Goal: Task Accomplishment & Management: Manage account settings

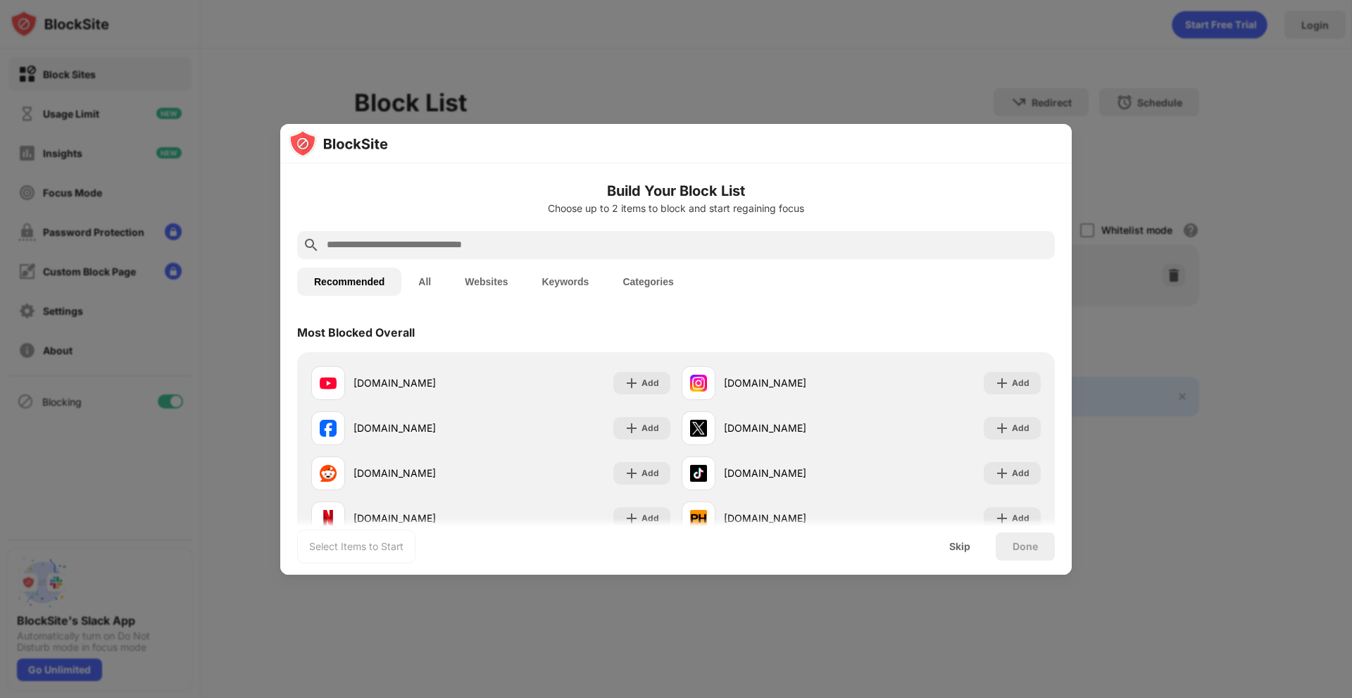
click at [483, 239] on input "text" at bounding box center [687, 245] width 724 height 17
click at [553, 237] on input "text" at bounding box center [687, 245] width 724 height 17
paste input "**********"
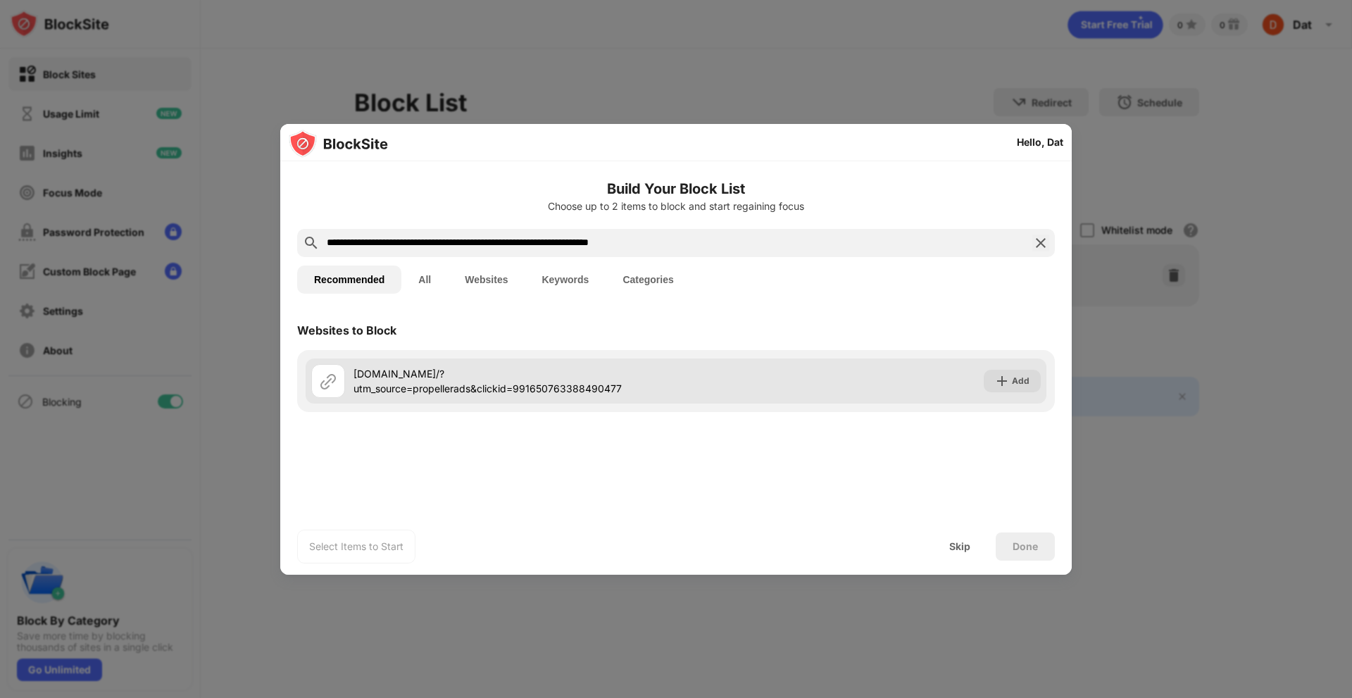
type input "**********"
click at [1019, 387] on div "Add" at bounding box center [1021, 381] width 18 height 14
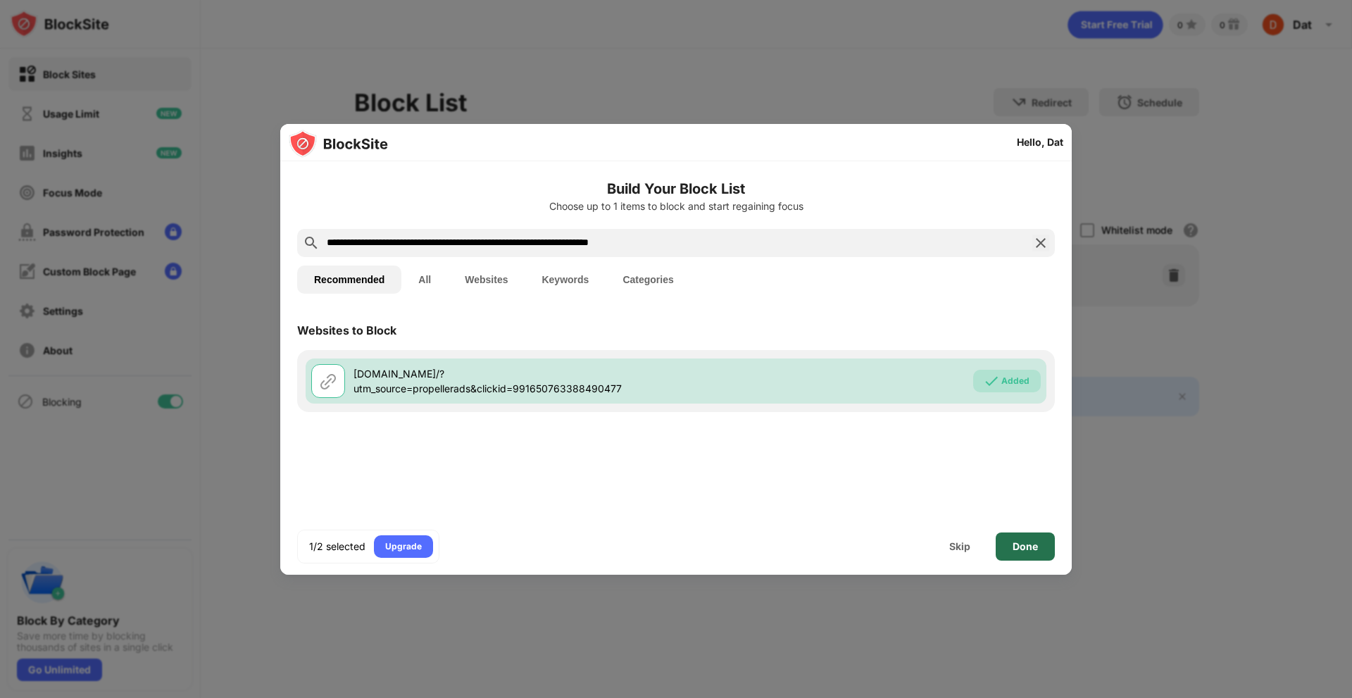
click at [1010, 543] on div "Done" at bounding box center [1025, 546] width 59 height 28
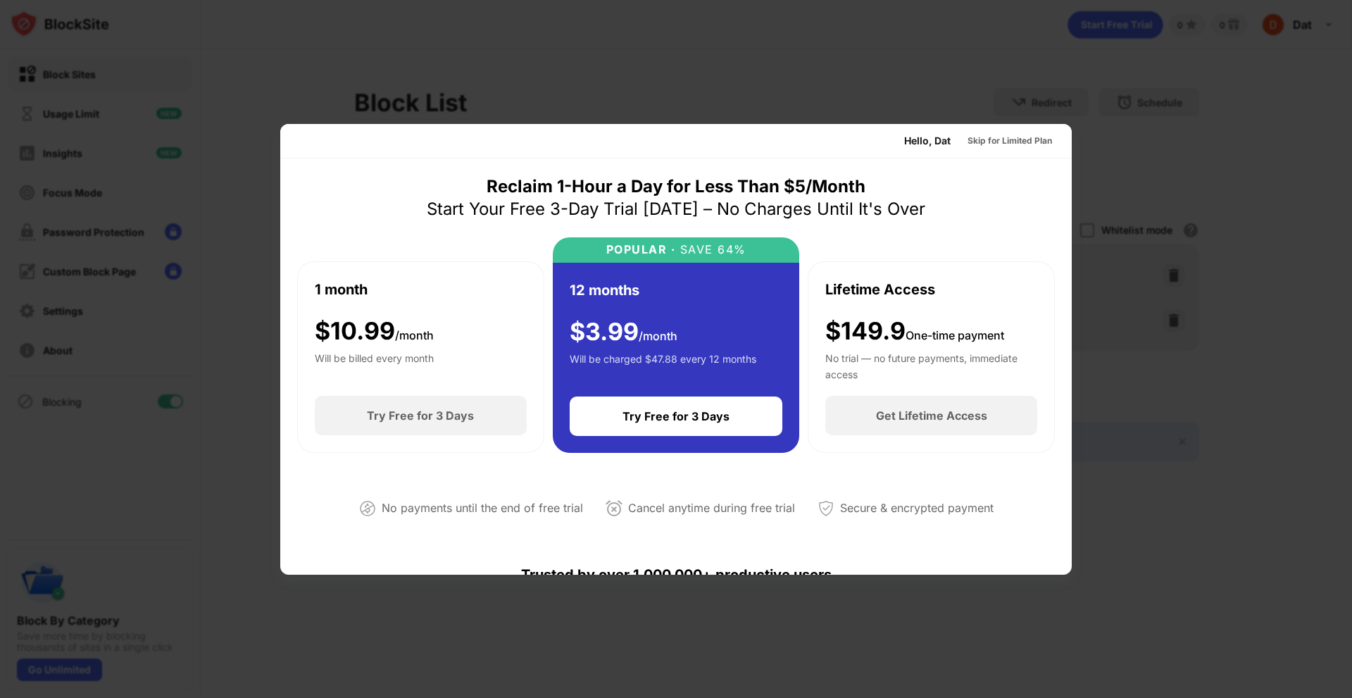
click at [934, 220] on div "Reclaim 1-Hour a Day for Less Than $5/Month Start Your Free 3-Day Trial Today –…" at bounding box center [676, 358] width 758 height 366
click at [997, 145] on div "Skip for Limited Plan" at bounding box center [1010, 141] width 85 height 14
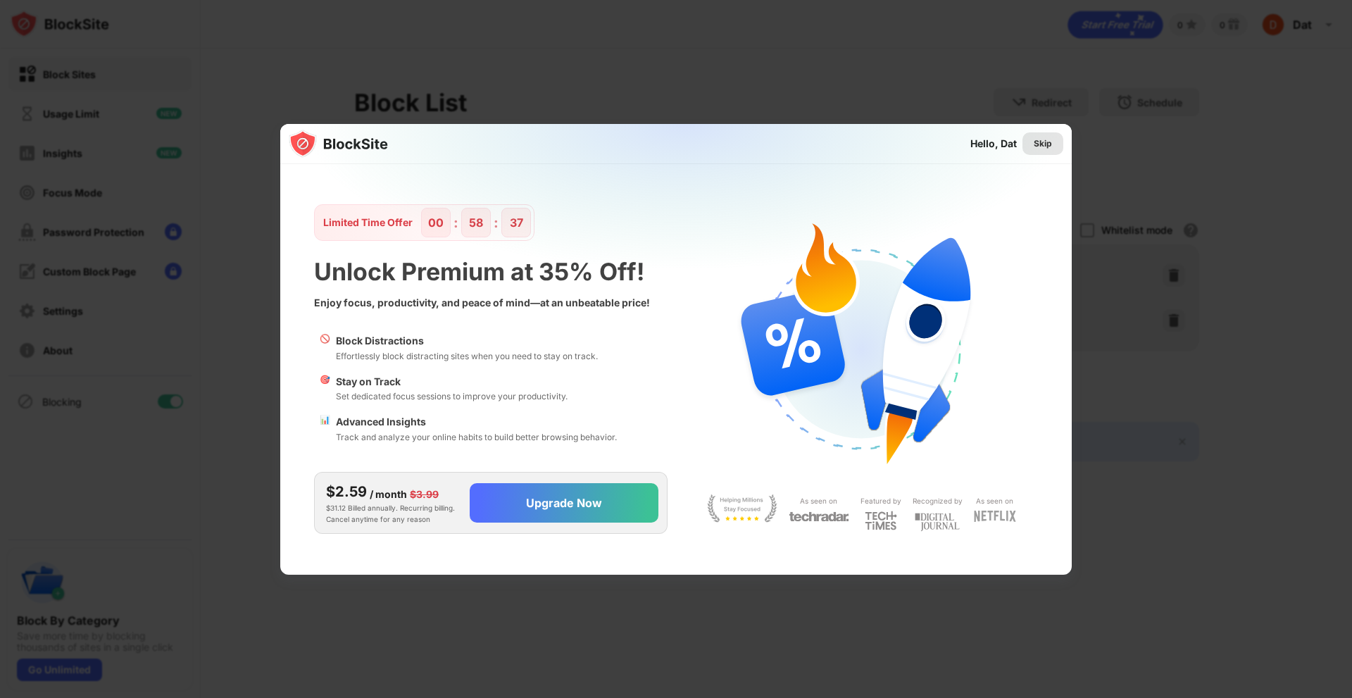
click at [1039, 132] on div "Skip" at bounding box center [1042, 143] width 41 height 23
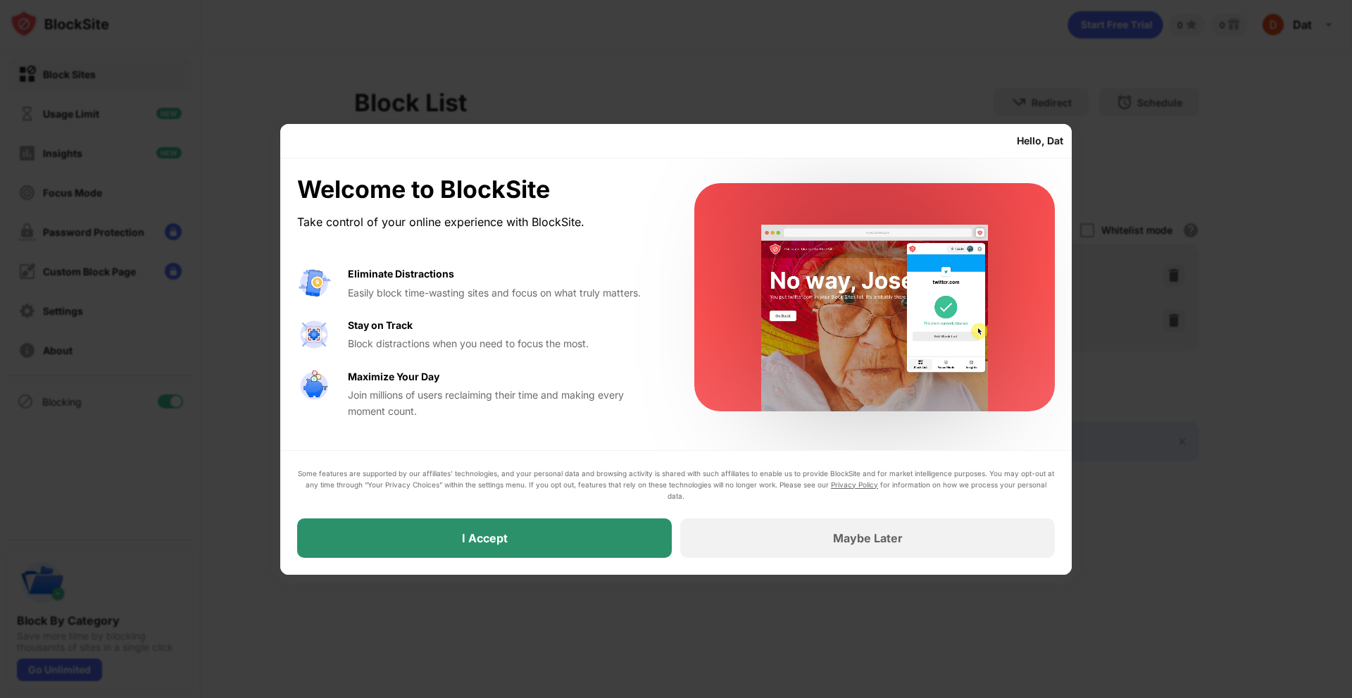
click at [592, 541] on div "I Accept" at bounding box center [484, 537] width 375 height 39
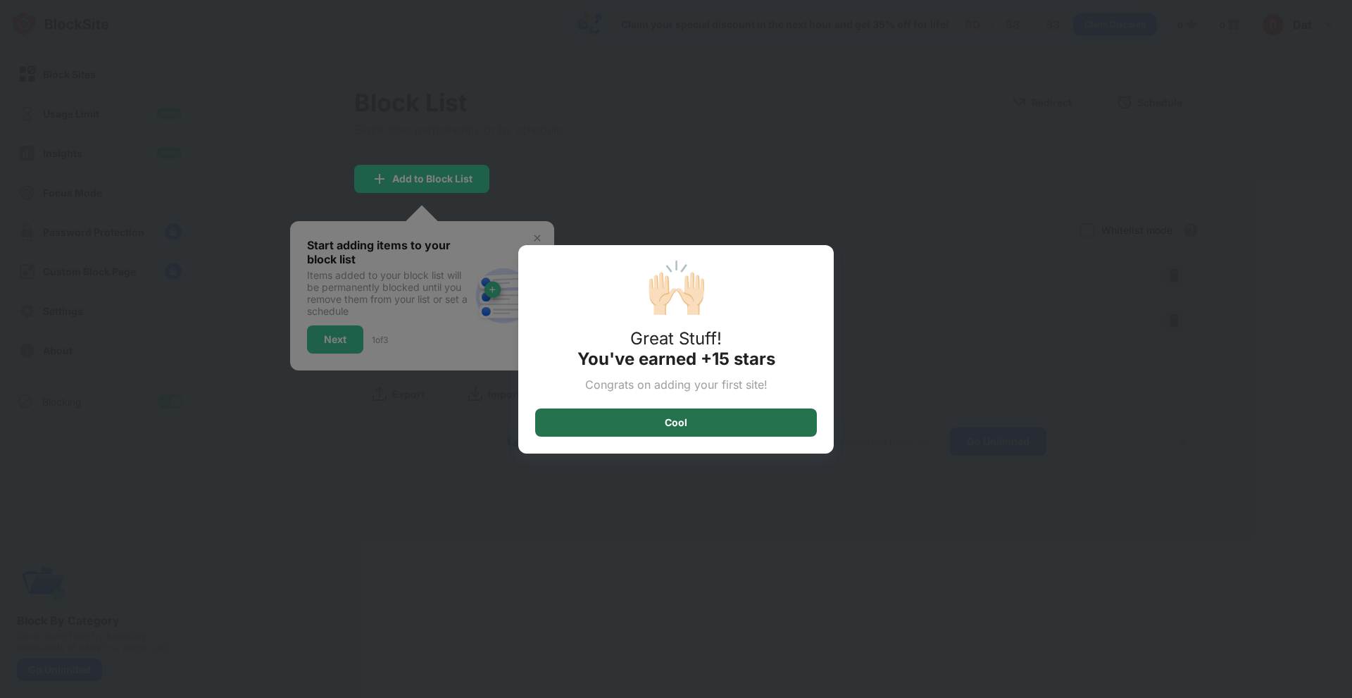
click at [651, 426] on div "Cool" at bounding box center [676, 422] width 282 height 28
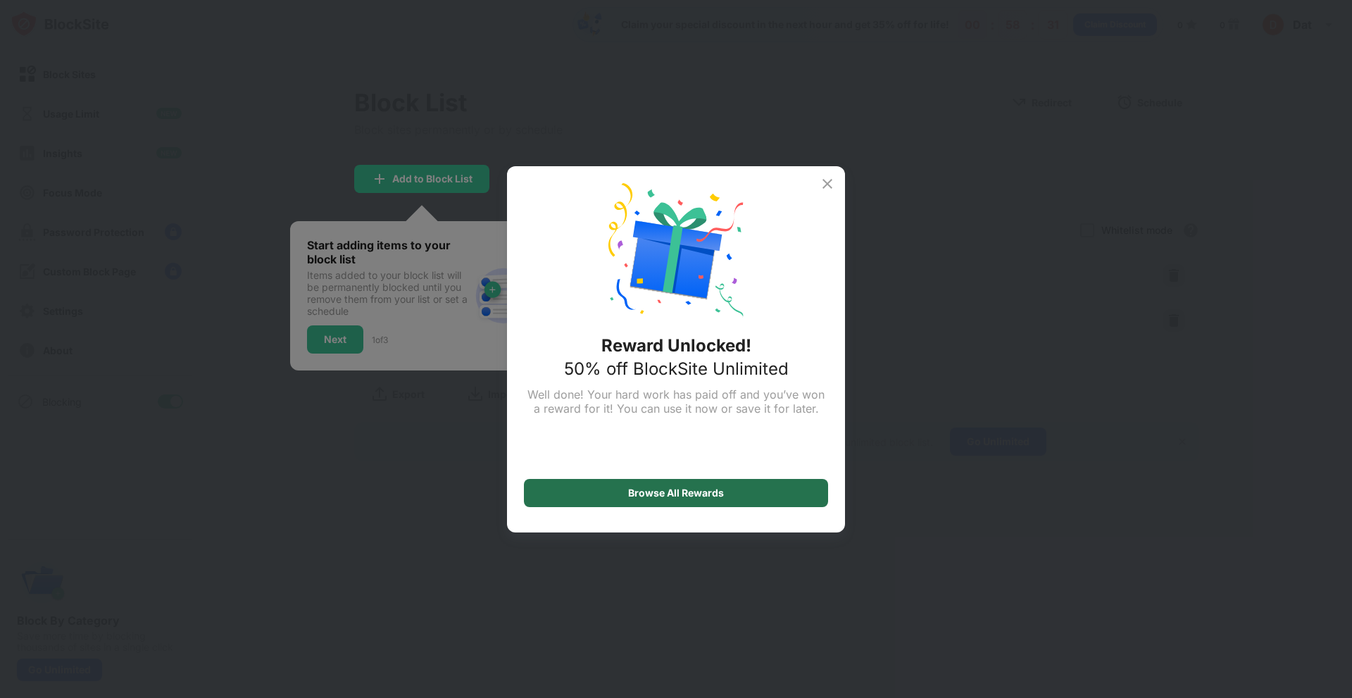
click at [666, 494] on div "Browse All Rewards" at bounding box center [676, 492] width 96 height 11
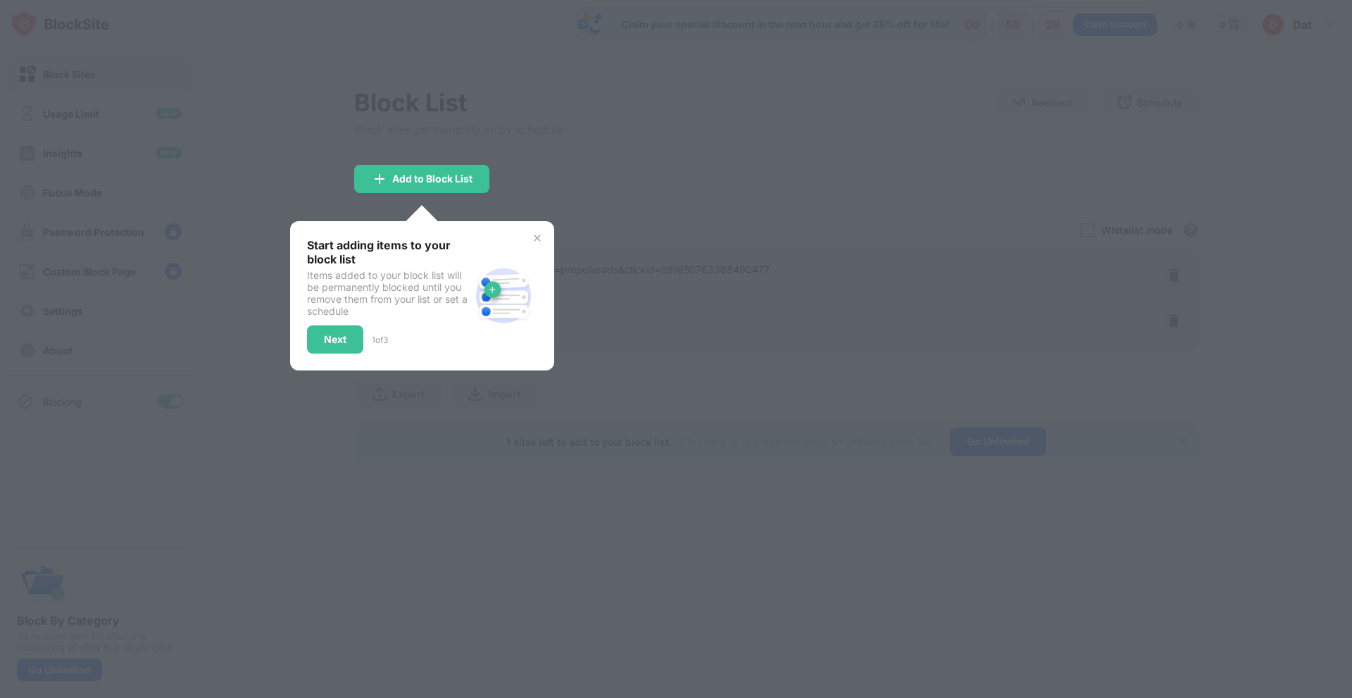
click at [713, 208] on div at bounding box center [676, 349] width 1352 height 698
click at [536, 240] on img at bounding box center [537, 237] width 11 height 11
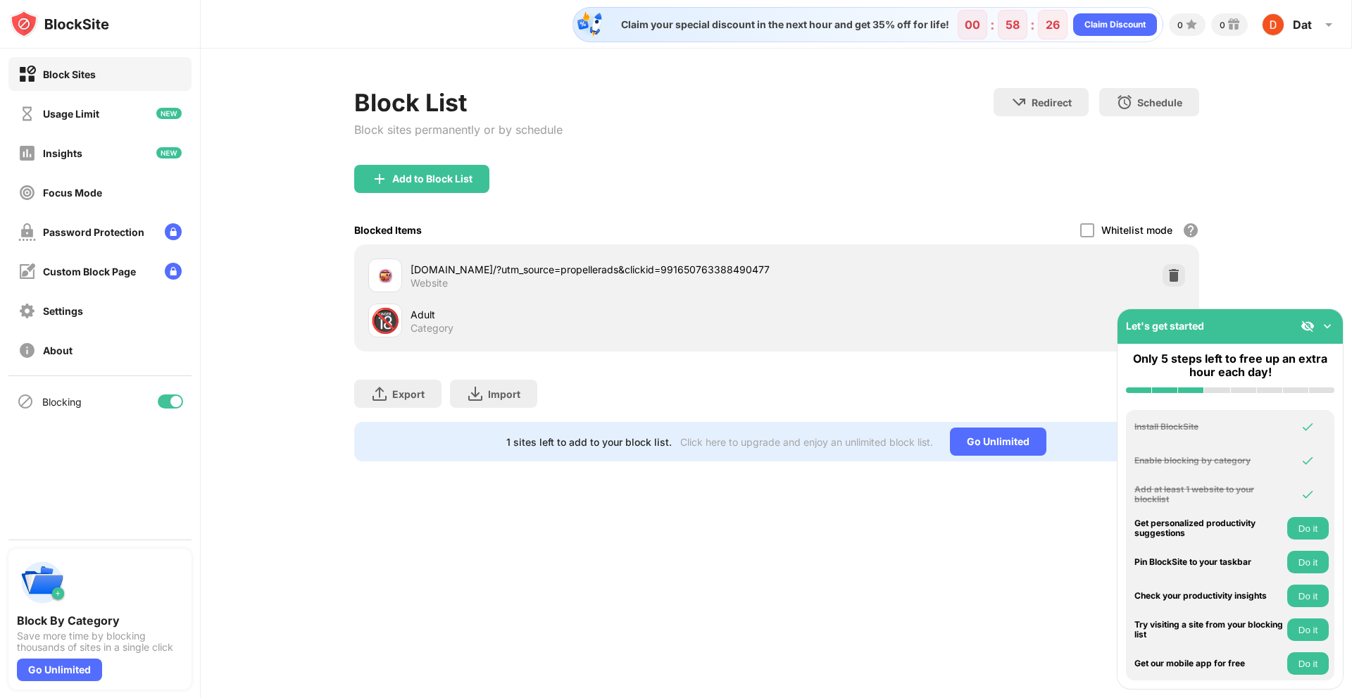
click at [639, 187] on div "Add to Block List" at bounding box center [776, 190] width 845 height 51
click at [1006, 170] on div "Add to Block List" at bounding box center [776, 190] width 845 height 51
click at [485, 266] on div "betvip.company/?utm_source=propellerads&clickid=991650763388490477" at bounding box center [594, 269] width 366 height 15
click at [615, 273] on div "betvip.company/?utm_source=propellerads&clickid=991650763388490477" at bounding box center [594, 269] width 366 height 15
click at [503, 263] on div "betvip.company/?utm_source=propellerads&clickid=991650763388490477" at bounding box center [594, 269] width 366 height 15
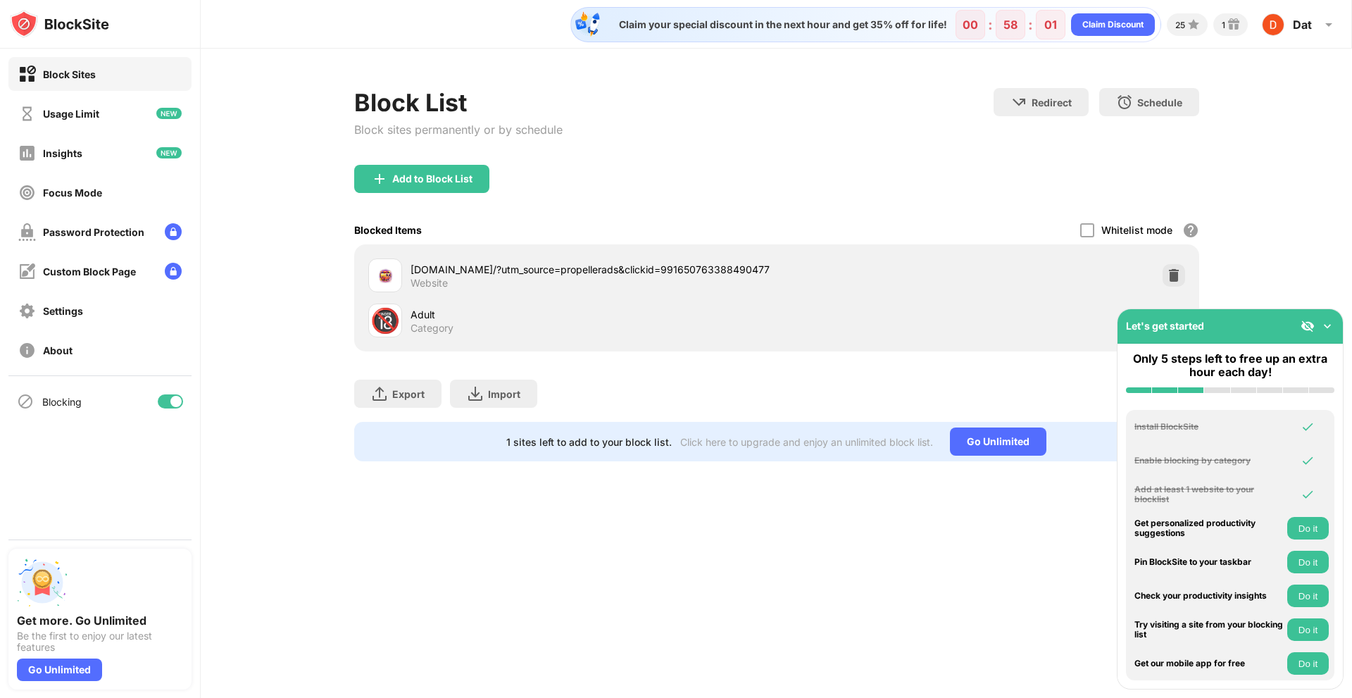
click at [411, 268] on div "betvip.company/?utm_source=propellerads&clickid=991650763388490477" at bounding box center [594, 269] width 366 height 15
click at [389, 271] on img at bounding box center [385, 275] width 17 height 17
click at [1167, 275] on img at bounding box center [1174, 275] width 14 height 14
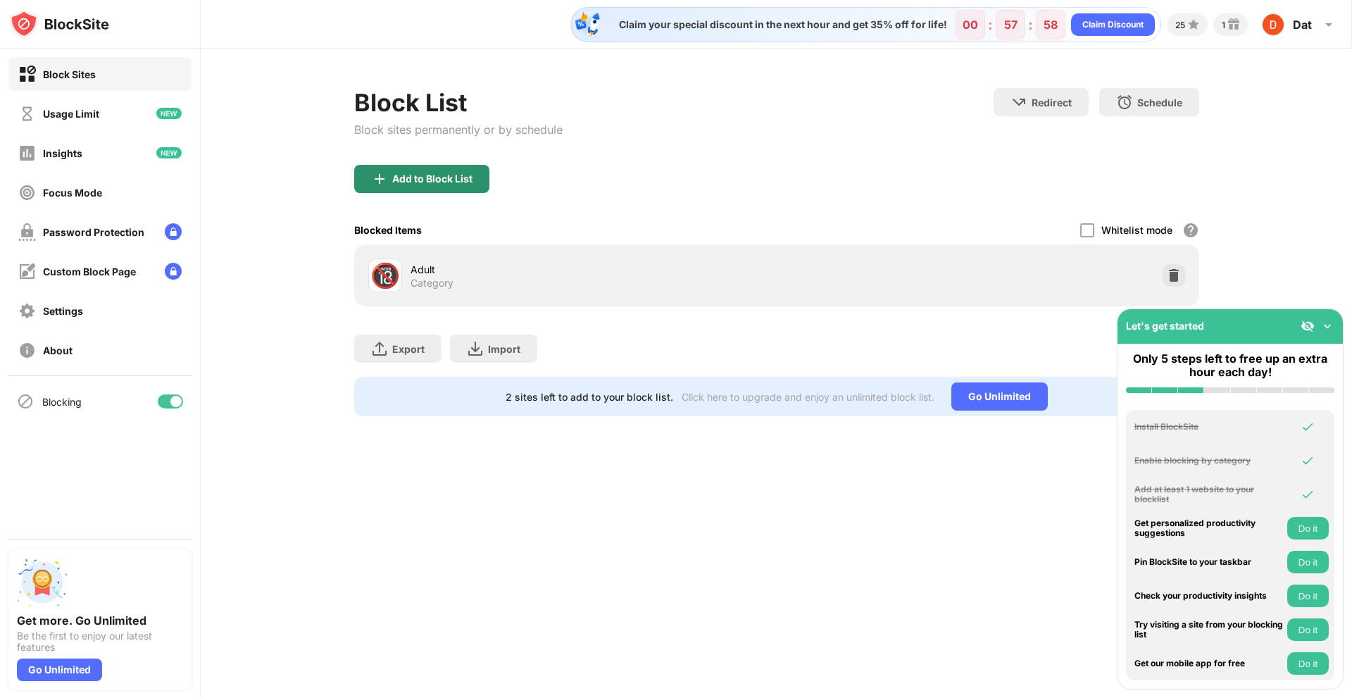
click at [455, 175] on div "Add to Block List" at bounding box center [432, 178] width 80 height 11
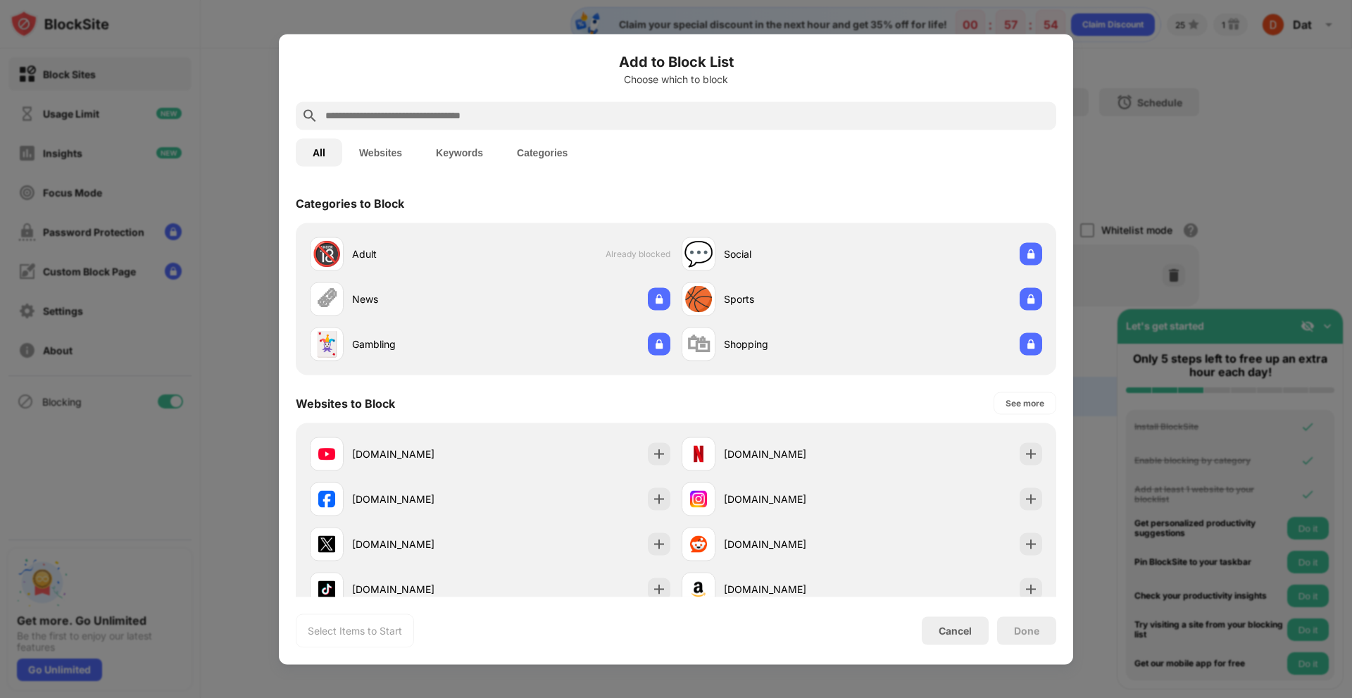
click at [453, 118] on input "text" at bounding box center [687, 115] width 727 height 17
paste input "**********"
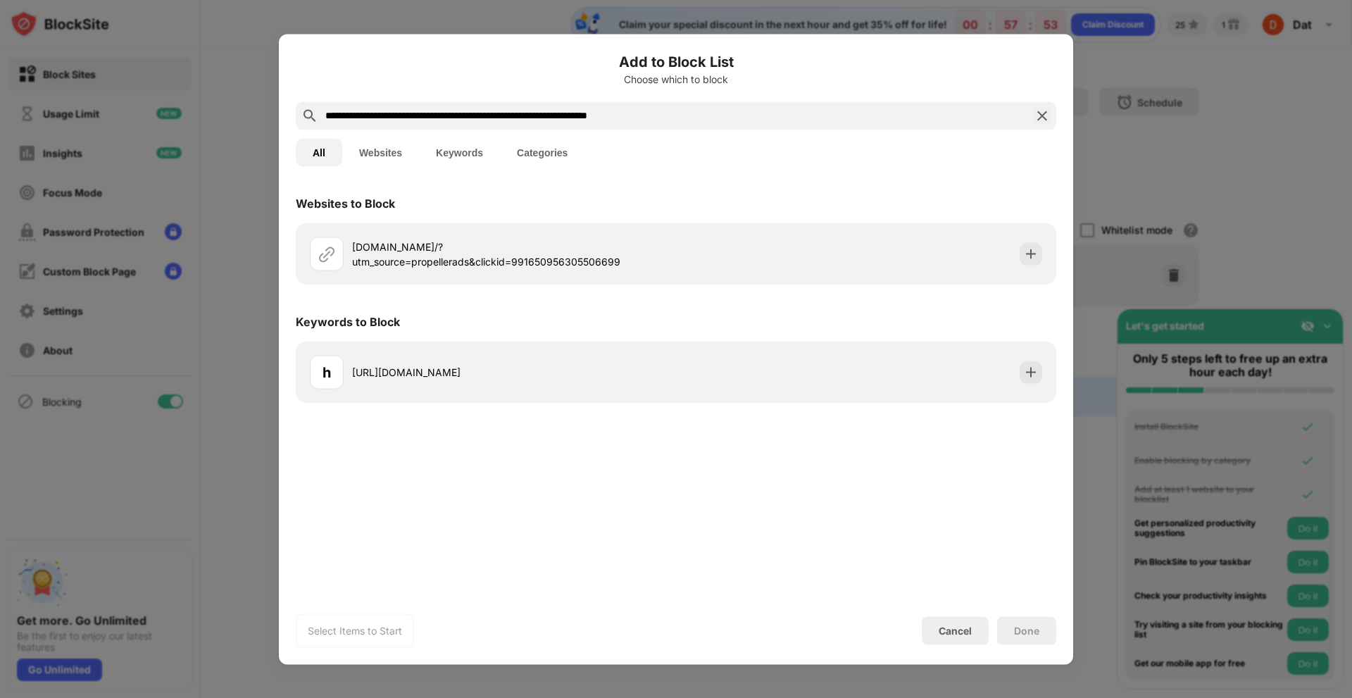
drag, startPoint x: 434, startPoint y: 114, endPoint x: 841, endPoint y: 139, distance: 408.5
click at [841, 139] on div "**********" at bounding box center [676, 349] width 761 height 596
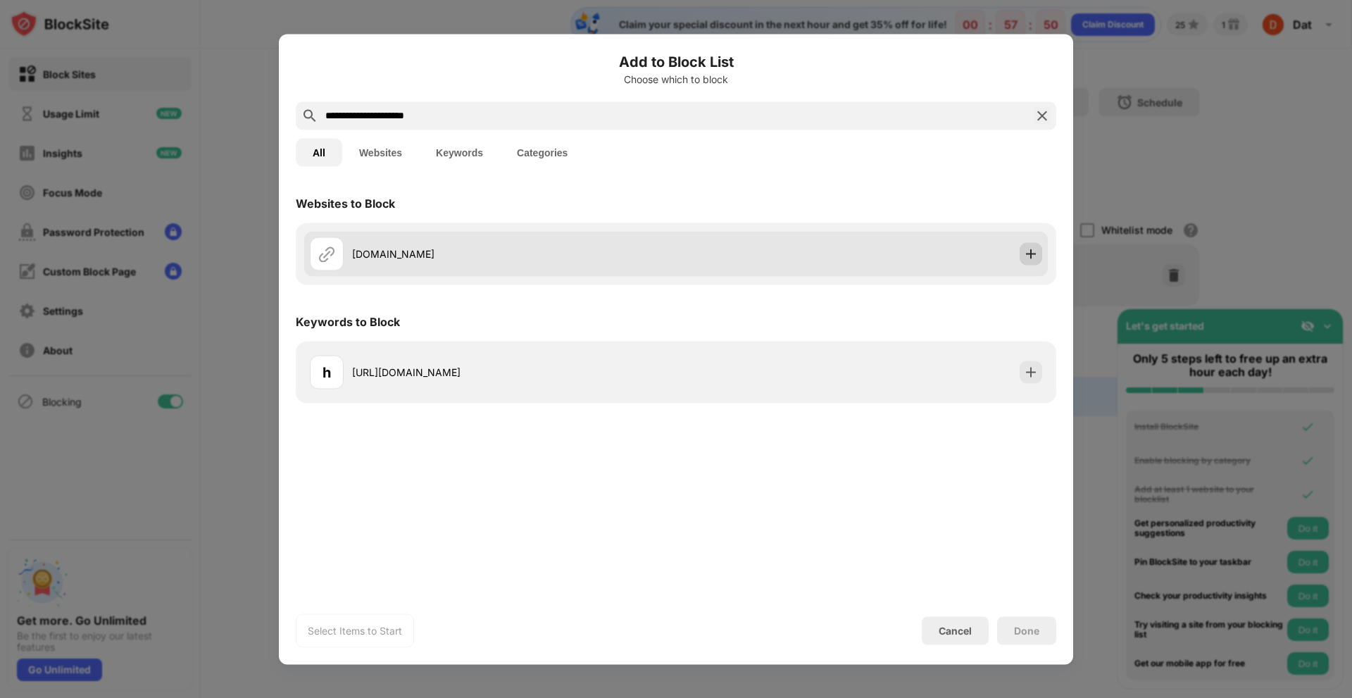
type input "**********"
click at [1032, 251] on img at bounding box center [1031, 253] width 14 height 14
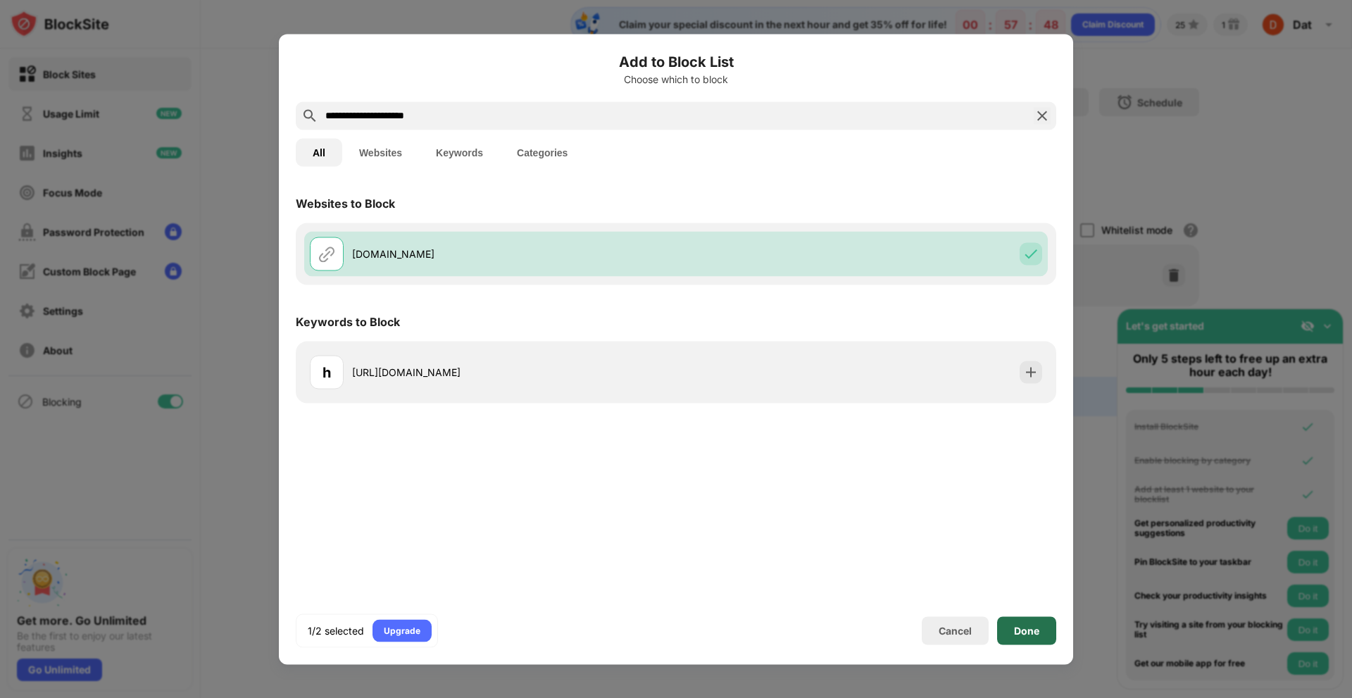
click at [1025, 621] on div "Done" at bounding box center [1026, 630] width 59 height 28
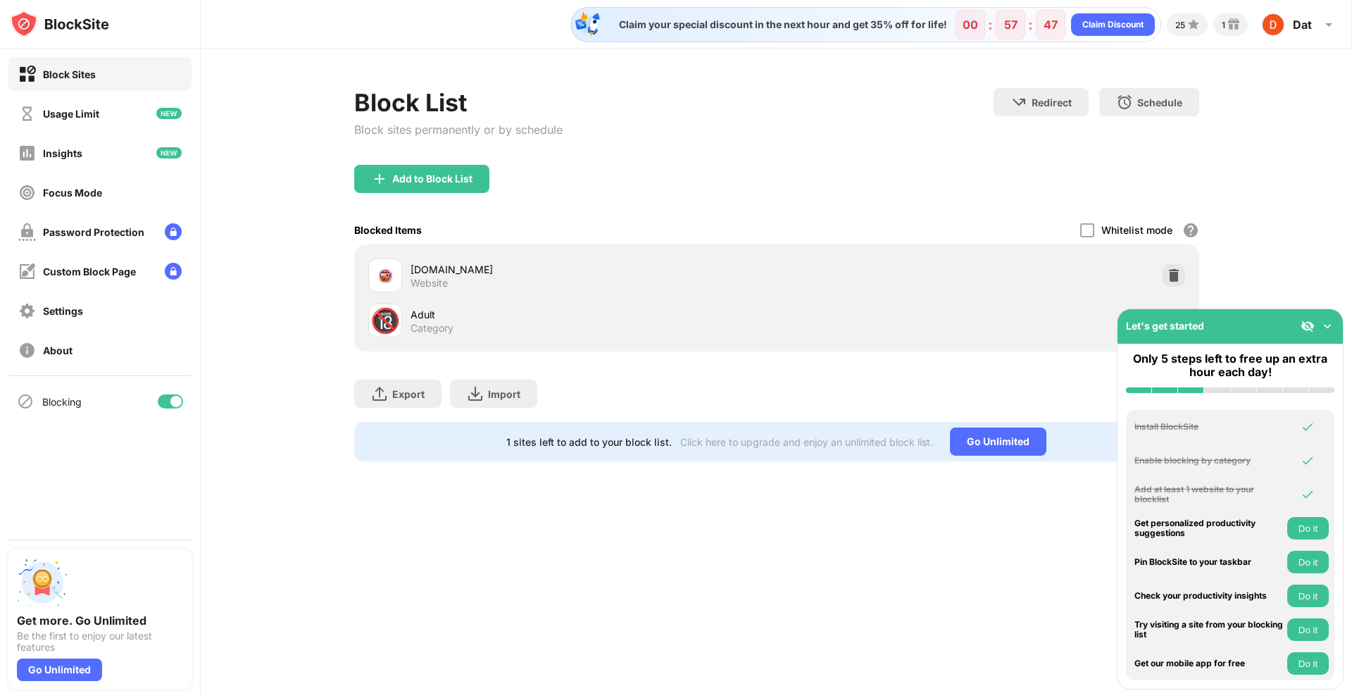
click at [727, 520] on div "Claim your special discount in the next hour and get 35% off for life! 00 : 57 …" at bounding box center [776, 349] width 1151 height 698
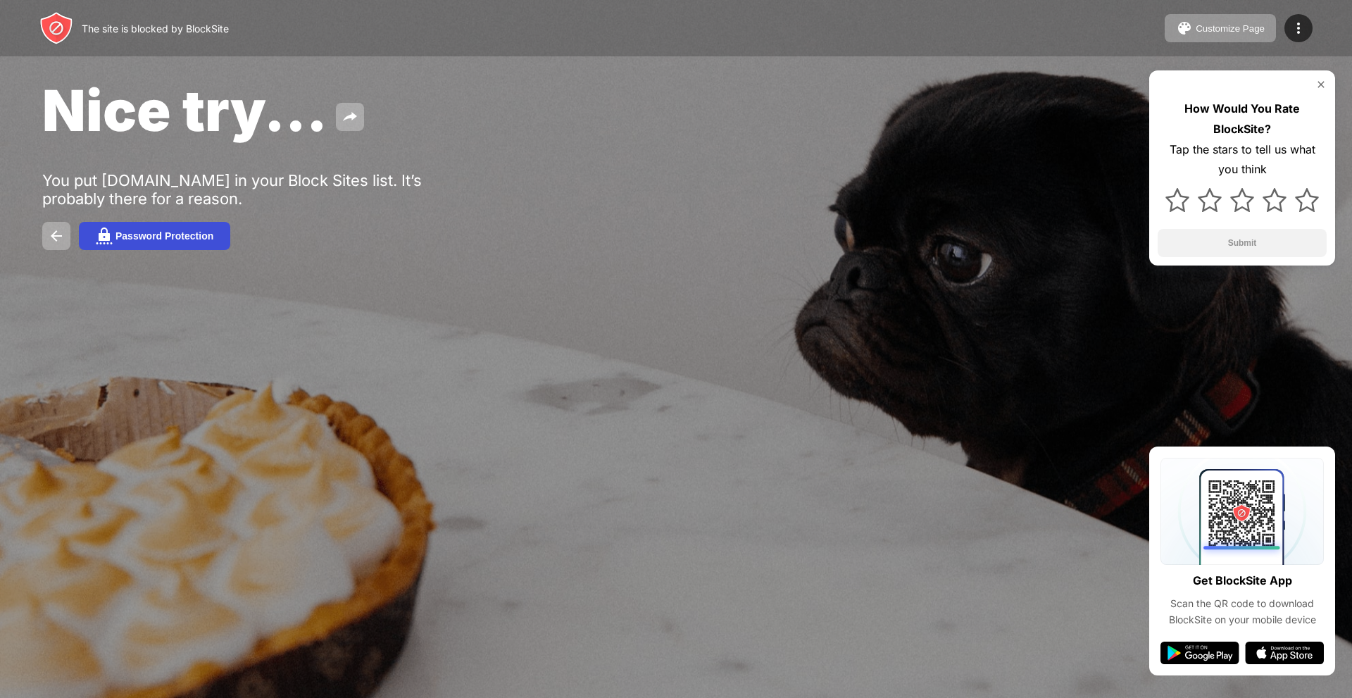
click at [116, 230] on div "Password Protection" at bounding box center [164, 235] width 98 height 11
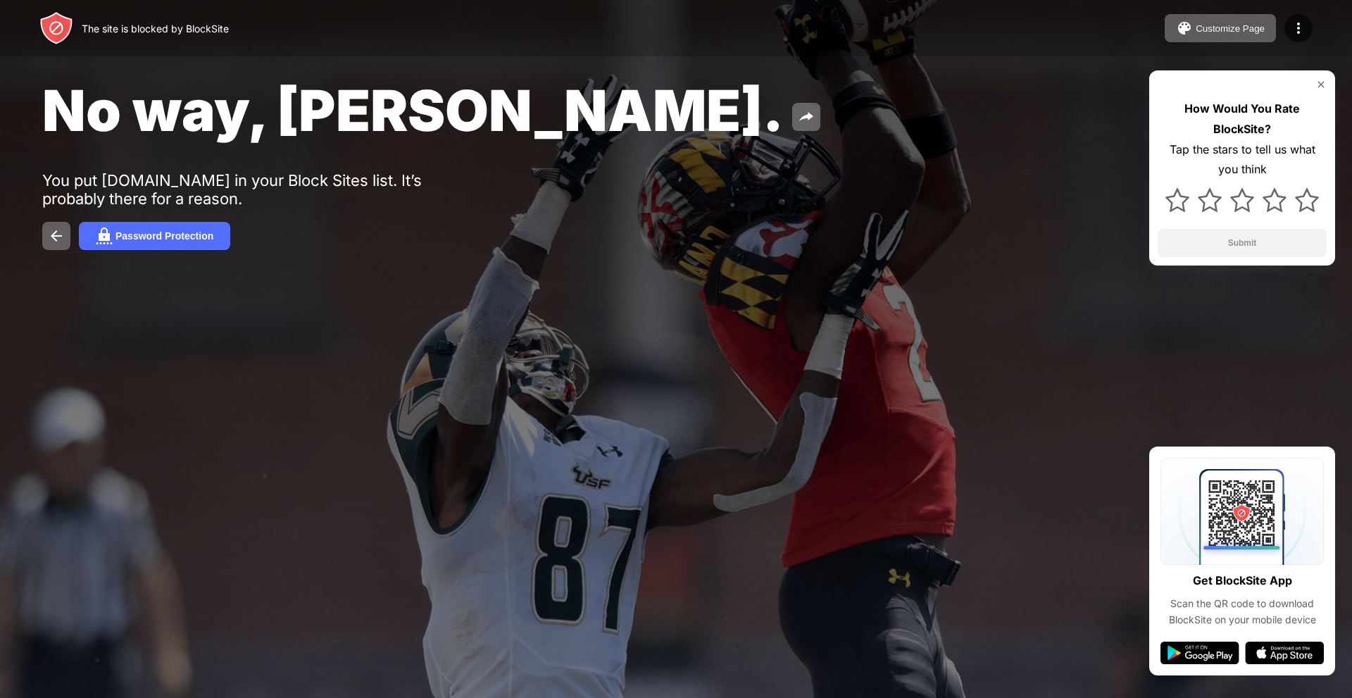
click at [696, 196] on div "No way, [PERSON_NAME]. You put [DOMAIN_NAME] in your Block Sites list. It’s pro…" at bounding box center [676, 163] width 1352 height 326
